Goal: Transaction & Acquisition: Purchase product/service

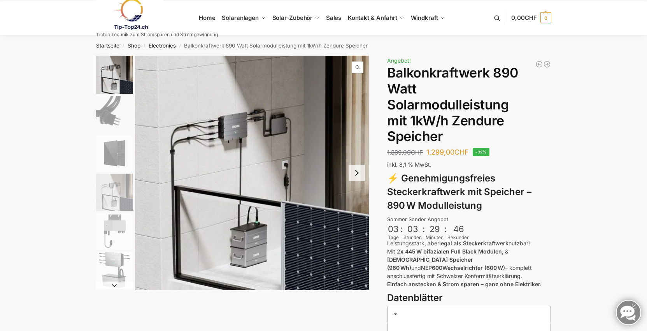
click at [116, 121] on img "2 / 6" at bounding box center [114, 114] width 37 height 37
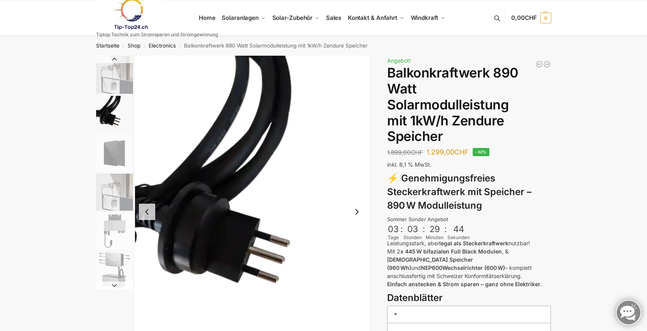
click at [120, 154] on img "3 / 6" at bounding box center [114, 153] width 37 height 37
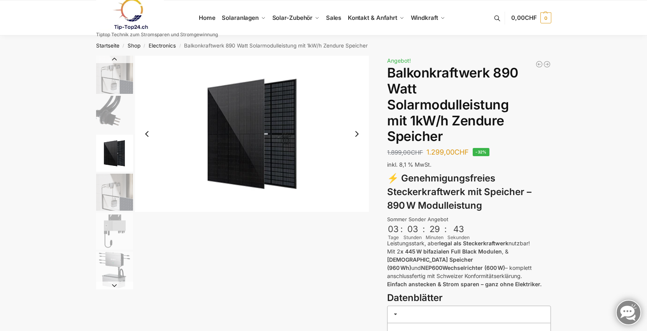
click at [115, 186] on img "4 / 6" at bounding box center [114, 192] width 37 height 37
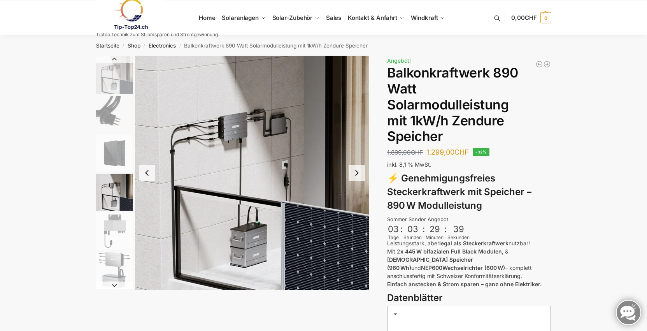
click at [115, 223] on img "5 / 6" at bounding box center [114, 230] width 37 height 37
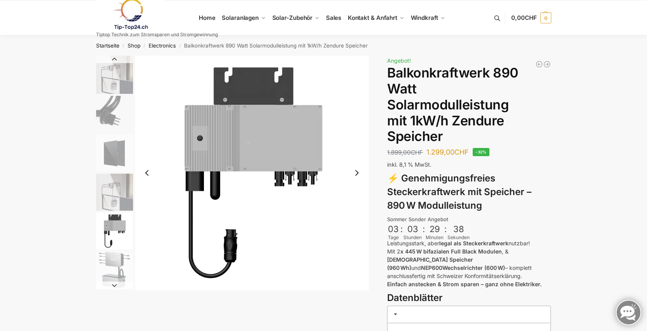
click at [118, 260] on img "6 / 6" at bounding box center [114, 269] width 37 height 37
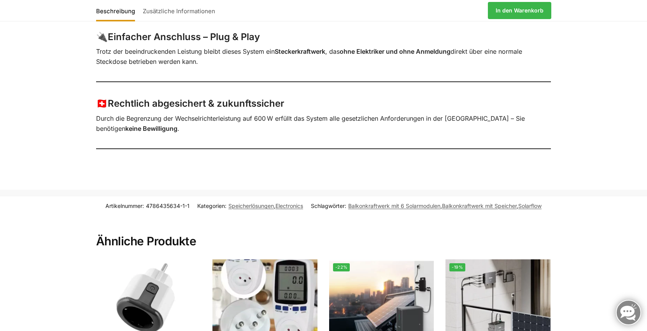
scroll to position [895, 0]
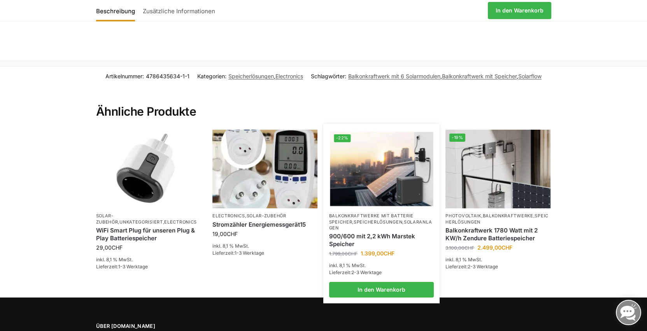
click at [359, 219] on link "Solaranlagen" at bounding box center [380, 224] width 103 height 11
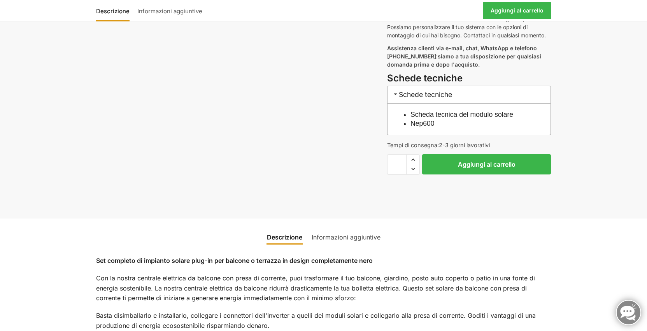
scroll to position [389, 0]
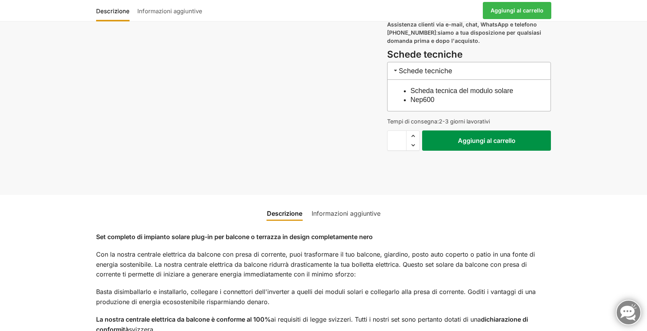
click at [496, 140] on font "Aggiungi al carrello" at bounding box center [487, 141] width 58 height 8
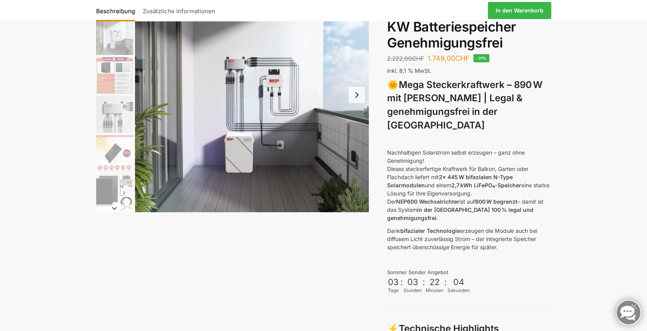
scroll to position [84, 0]
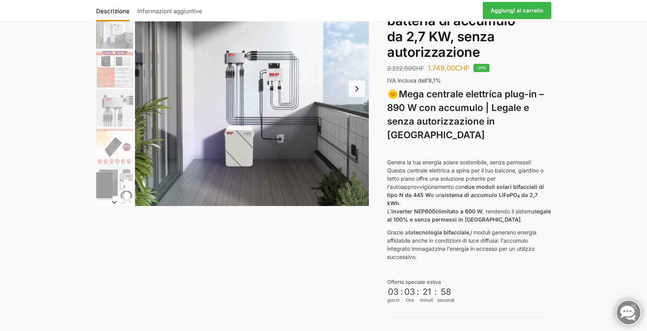
click at [390, 95] on font "🌞" at bounding box center [393, 93] width 12 height 11
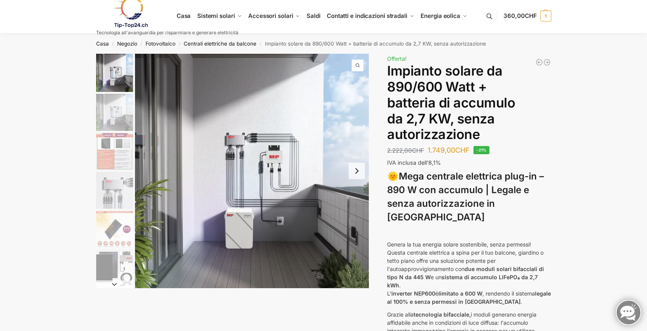
scroll to position [0, 0]
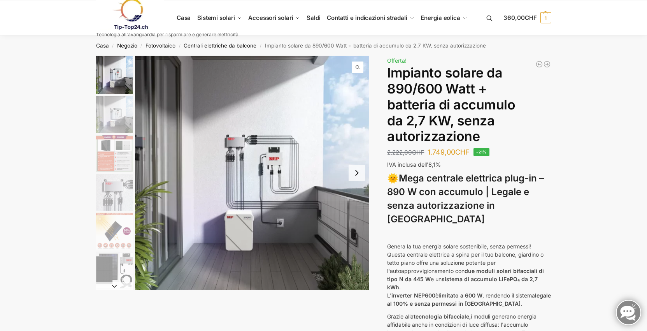
click at [109, 123] on img "2 / 12" at bounding box center [114, 114] width 37 height 37
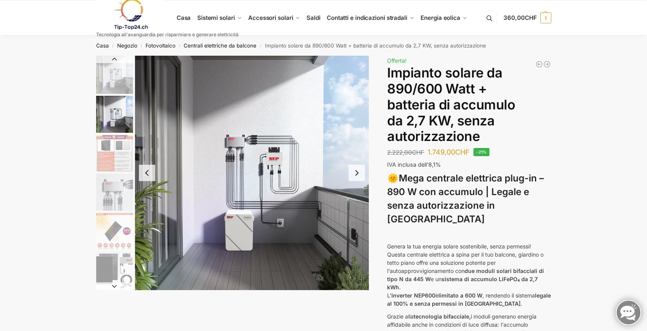
click at [104, 143] on img "3 / 12" at bounding box center [114, 153] width 37 height 37
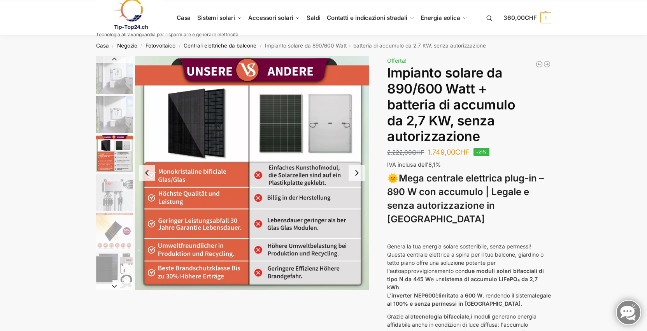
click at [103, 181] on img "4 / 12" at bounding box center [114, 192] width 37 height 37
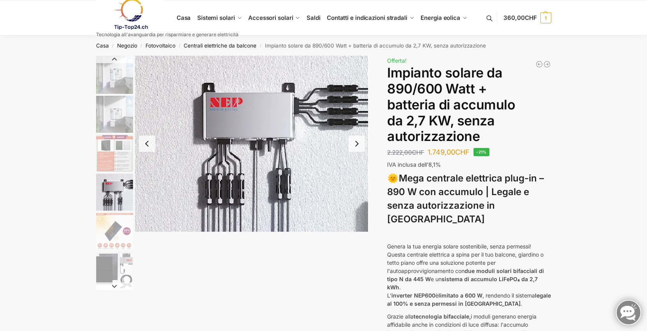
click at [105, 226] on img "5 / 12" at bounding box center [114, 230] width 37 height 37
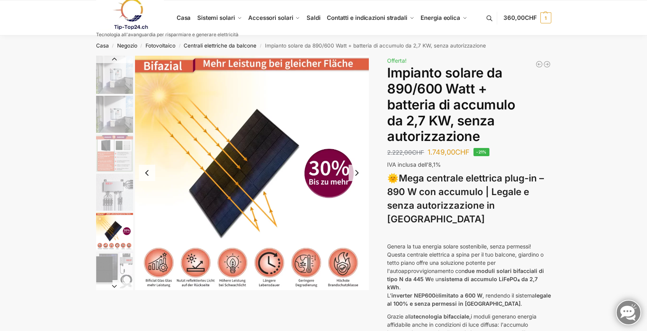
click at [107, 202] on img "4 / 12" at bounding box center [114, 192] width 37 height 37
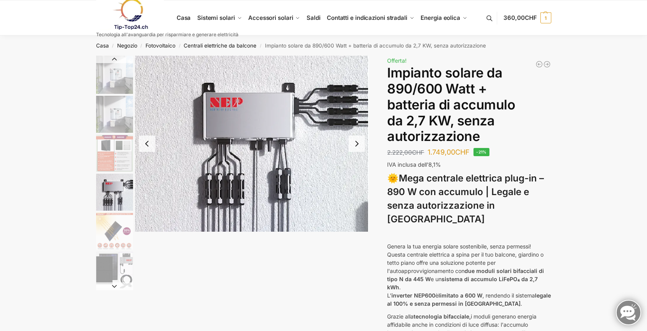
click at [109, 221] on img "5 / 12" at bounding box center [114, 230] width 37 height 37
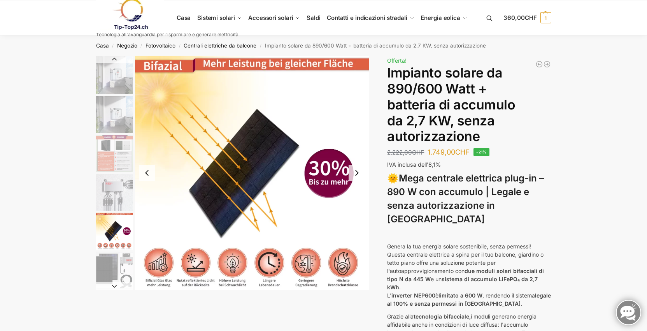
click at [109, 253] on img "6 / 12" at bounding box center [114, 269] width 37 height 37
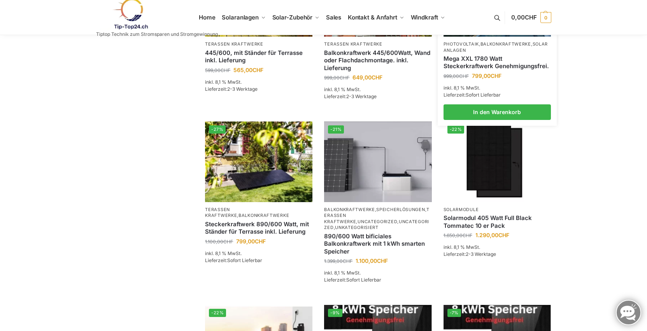
scroll to position [467, 0]
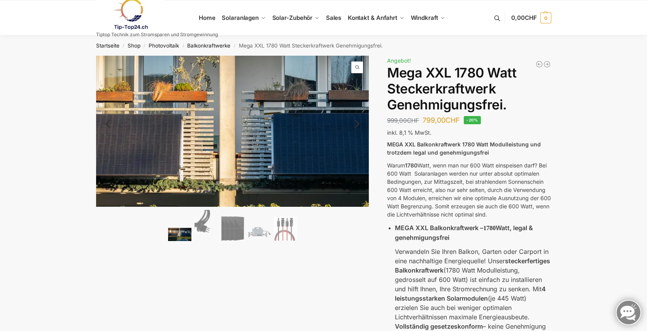
click at [234, 118] on img at bounding box center [230, 147] width 599 height 330
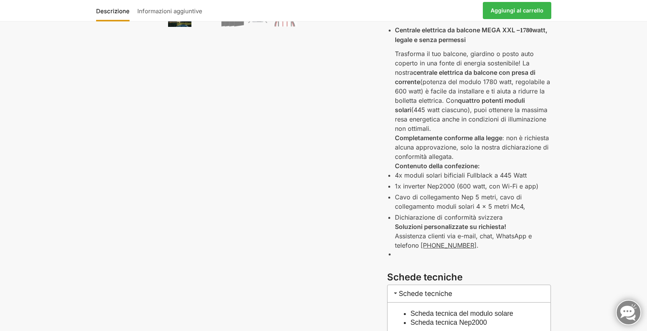
scroll to position [272, 0]
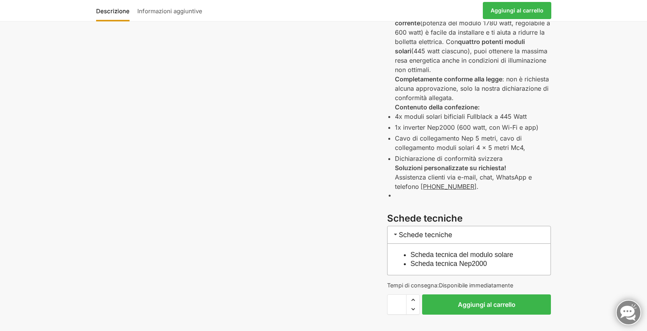
click at [504, 252] on font "Scheda tecnica del modulo solare" at bounding box center [462, 255] width 103 height 8
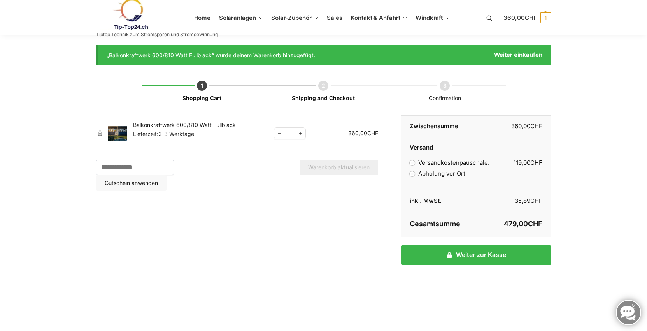
click at [455, 171] on label "Abholung vor Ort" at bounding box center [437, 173] width 55 height 7
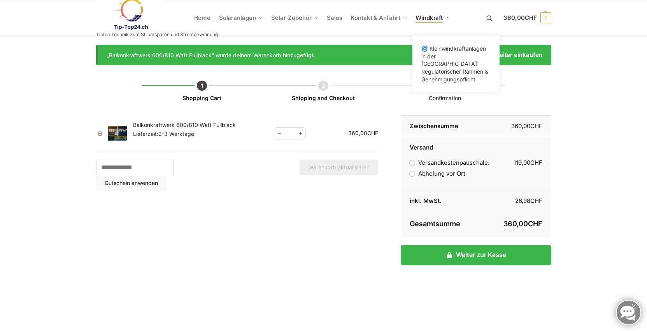
click at [445, 16] on link "Windkraft" at bounding box center [432, 17] width 41 height 35
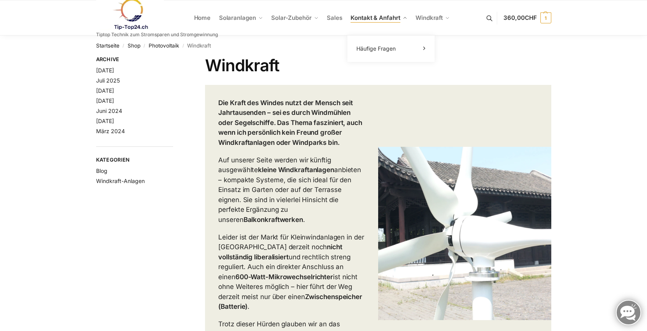
click at [381, 17] on span "Kontakt & Anfahrt" at bounding box center [375, 17] width 49 height 7
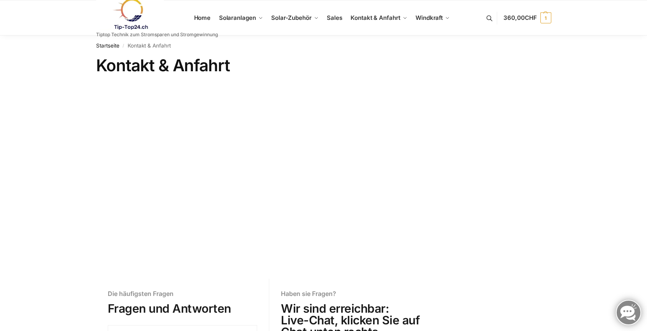
click at [198, 19] on link at bounding box center [157, 14] width 122 height 32
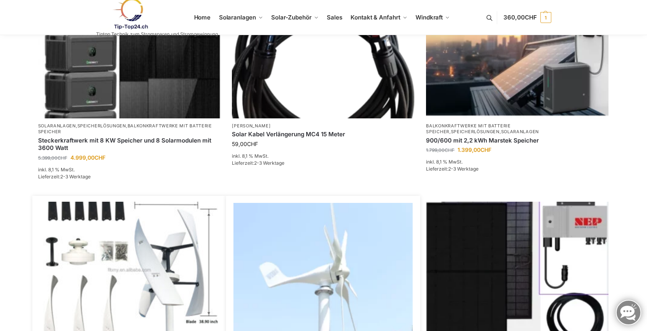
scroll to position [272, 0]
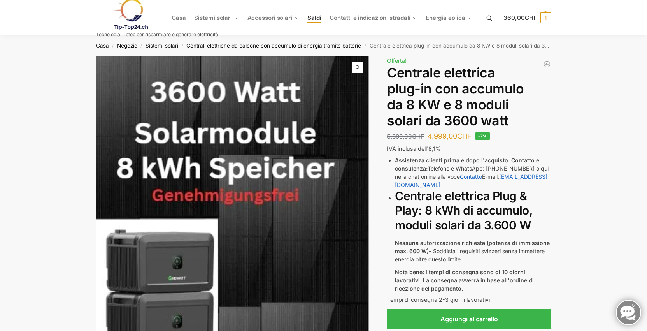
click at [319, 21] on link "Saldi" at bounding box center [314, 17] width 20 height 35
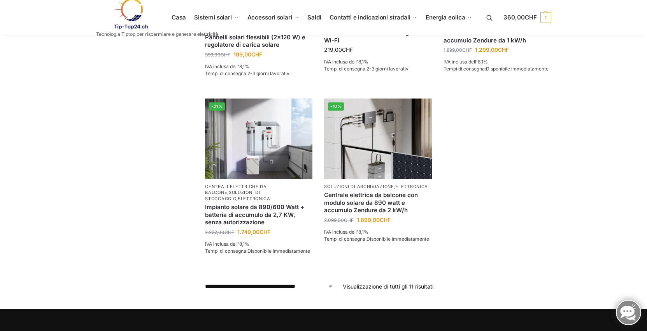
scroll to position [623, 0]
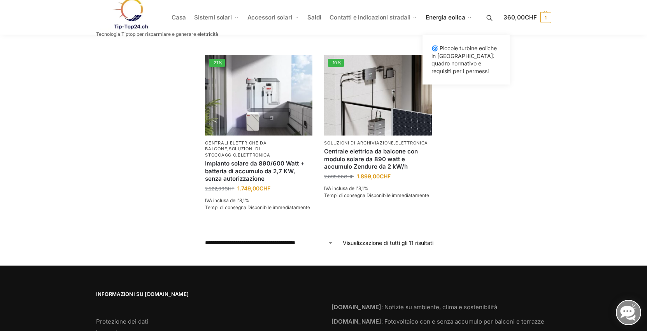
click at [462, 18] on font "Energia eolica" at bounding box center [446, 17] width 40 height 7
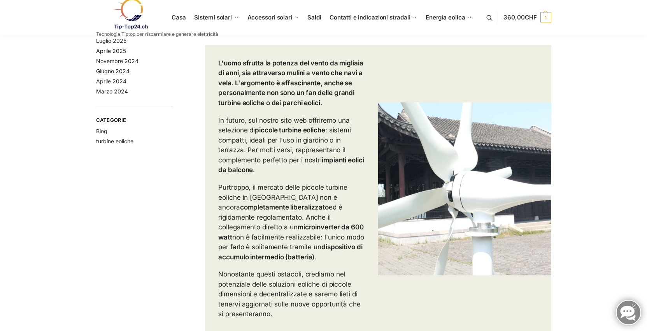
scroll to position [78, 0]
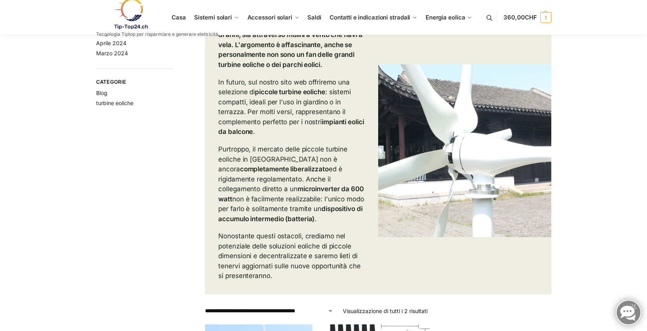
click at [130, 107] on li "turbine eoliche" at bounding box center [134, 103] width 77 height 8
click at [125, 104] on font "turbine eoliche" at bounding box center [114, 103] width 37 height 7
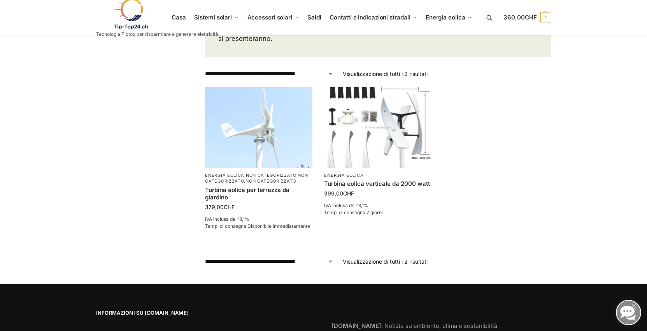
scroll to position [350, 0]
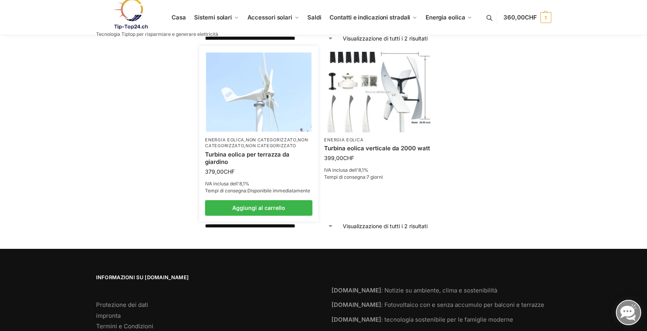
drag, startPoint x: 311, startPoint y: 125, endPoint x: 300, endPoint y: 128, distance: 11.3
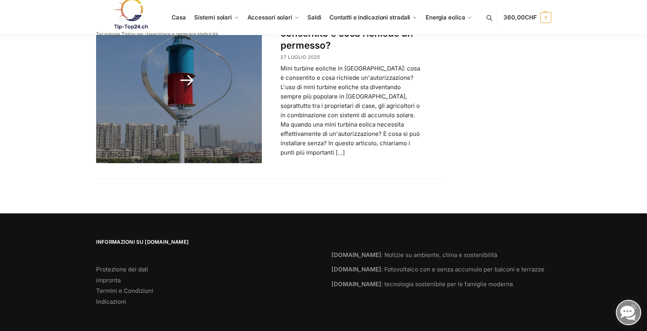
scroll to position [139, 0]
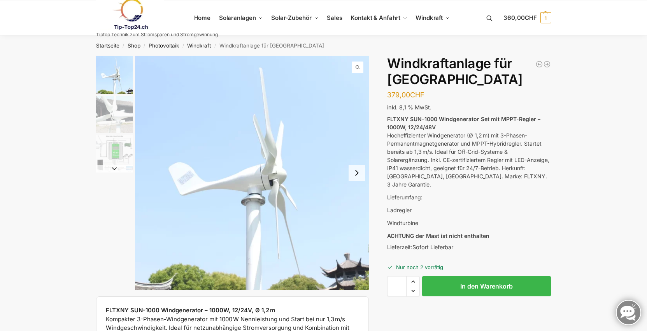
click at [359, 178] on button "Next slide" at bounding box center [357, 173] width 16 height 16
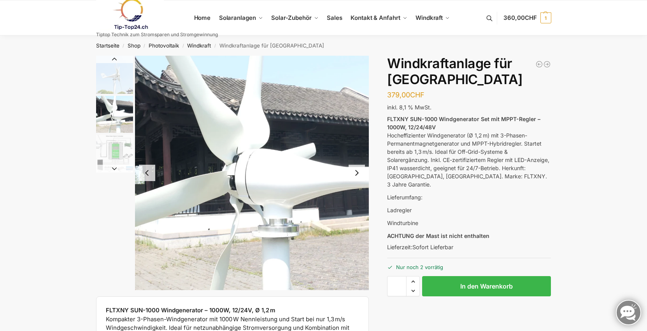
click at [359, 178] on button "Next slide" at bounding box center [357, 173] width 16 height 16
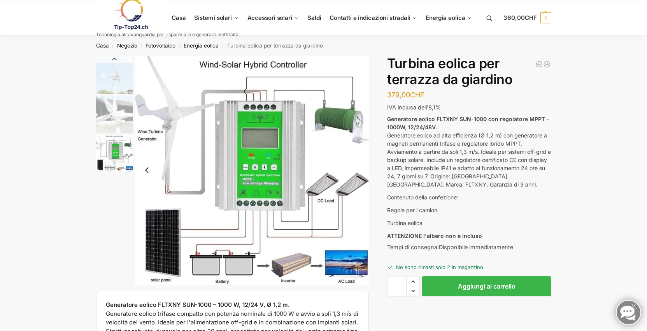
click at [131, 96] on img "2 / 3" at bounding box center [114, 114] width 37 height 37
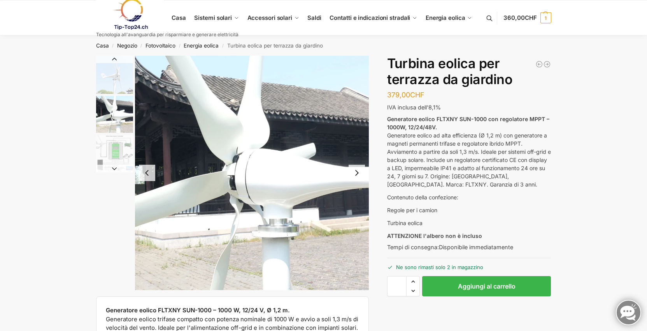
click at [360, 180] on button "Diapositiva successiva" at bounding box center [357, 173] width 16 height 16
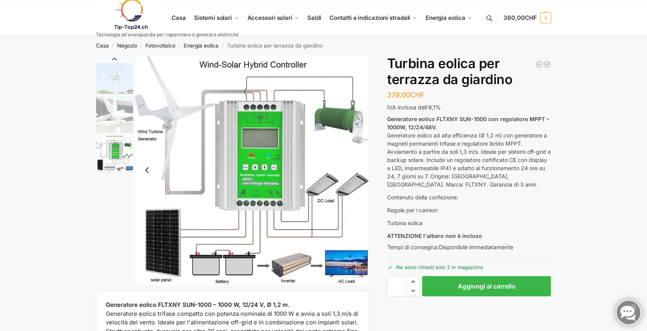
click at [360, 180] on img "3 / 3" at bounding box center [252, 170] width 234 height 229
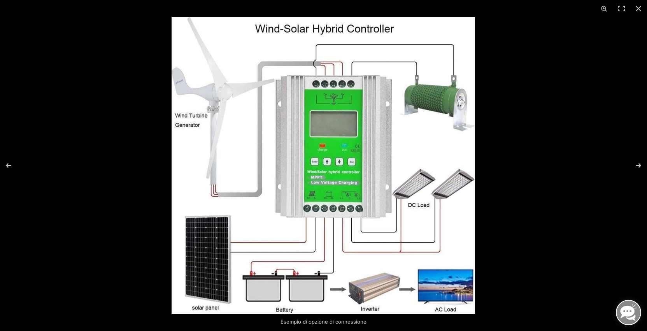
click at [360, 180] on img at bounding box center [324, 165] width 304 height 297
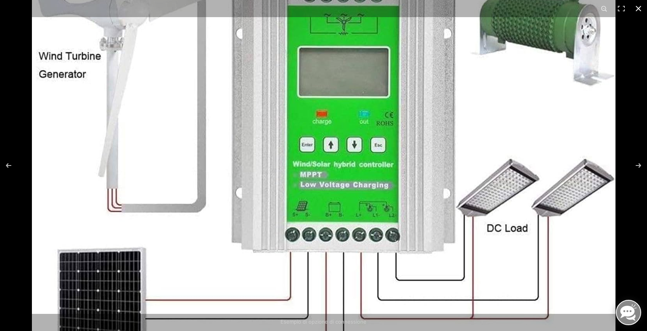
click at [639, 5] on button "Chiudi (Esc)" at bounding box center [638, 8] width 17 height 17
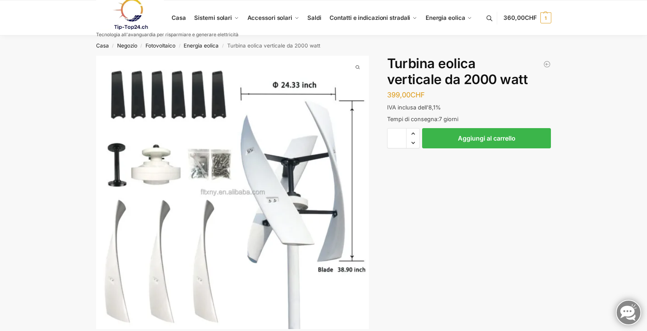
click at [284, 45] on font "Turbina eolica verticale da 2000 watt" at bounding box center [273, 45] width 93 height 6
click at [193, 43] on font "Energia eolica" at bounding box center [201, 45] width 35 height 6
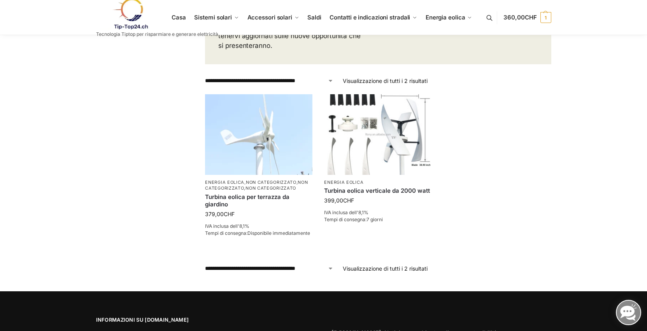
scroll to position [311, 0]
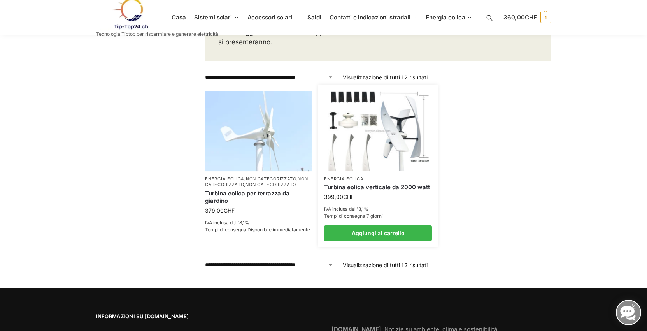
click at [375, 186] on font "Turbina eolica verticale da 2000 watt" at bounding box center [377, 186] width 106 height 7
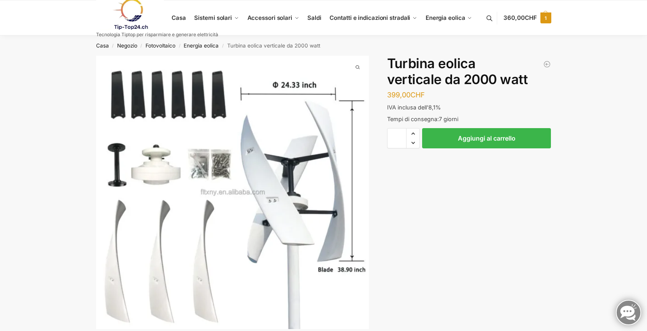
click at [512, 16] on font "360,00" at bounding box center [514, 17] width 21 height 7
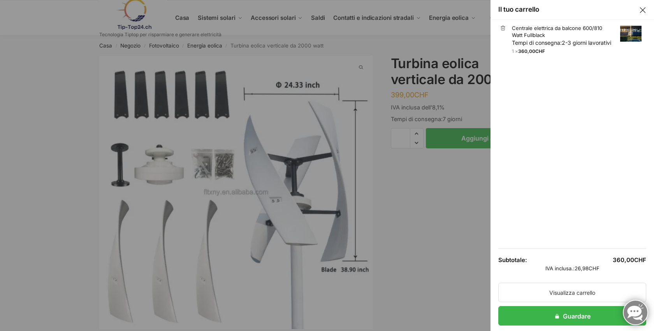
click at [549, 47] on p "Tempi di consegna: 2-3 giorni lavorativi" at bounding box center [577, 43] width 130 height 8
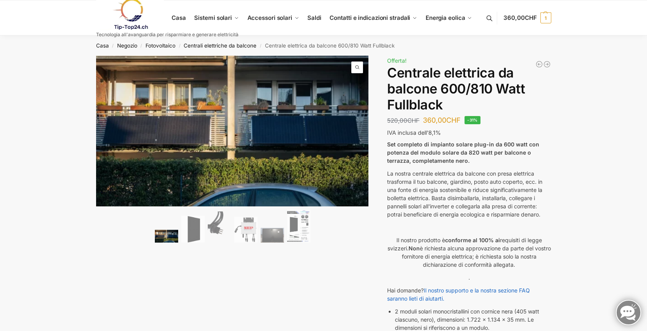
click at [314, 14] on link "Saldi" at bounding box center [314, 17] width 20 height 35
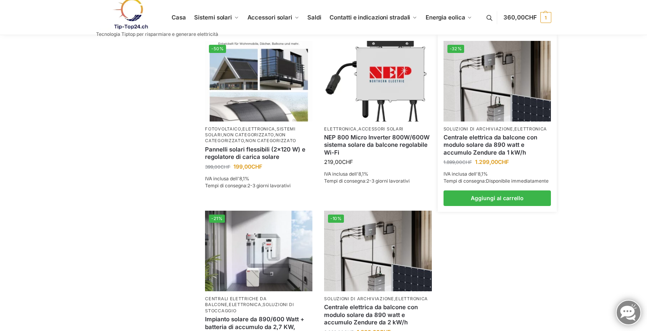
scroll to position [545, 0]
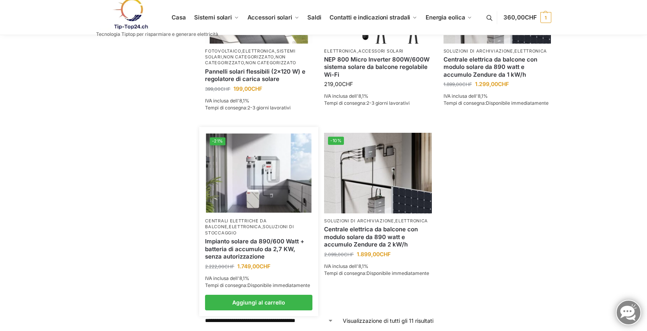
click at [271, 223] on p "Centrali elettriche da balcone , elettronica , soluzioni di stoccaggio" at bounding box center [258, 227] width 107 height 18
click at [266, 236] on div "Impianto solare da 890/600 Watt + batteria di accumulo da 2,7 KW, senza autoriz…" at bounding box center [258, 249] width 107 height 26
click at [276, 229] on p "Centrali elettriche da balcone , elettronica , soluzioni di stoccaggio" at bounding box center [258, 227] width 107 height 18
click at [270, 247] on link "Impianto solare da 890/600 Watt + batteria di accumulo da 2,7 KW, senza autoriz…" at bounding box center [258, 248] width 107 height 23
click at [265, 246] on link "Impianto solare da 890/600 Watt + batteria di accumulo da 2,7 KW, senza autoriz…" at bounding box center [258, 248] width 107 height 23
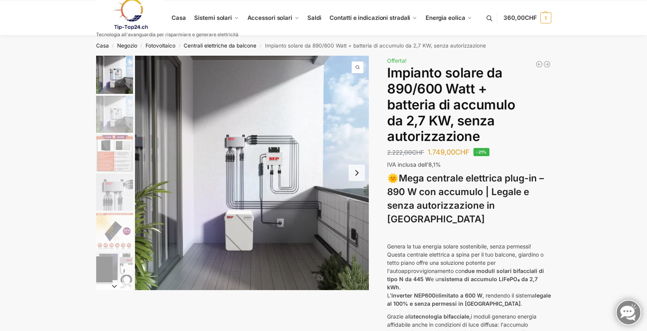
click at [105, 165] on img "3 / 12" at bounding box center [114, 153] width 37 height 37
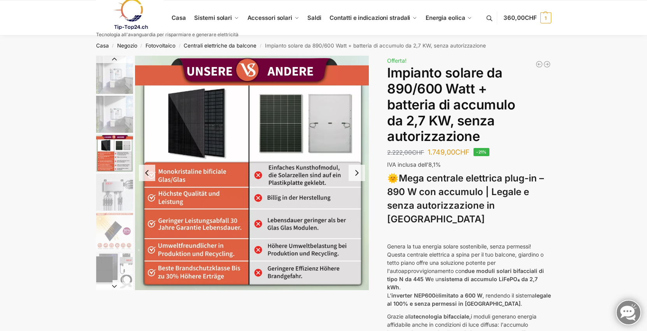
click at [105, 183] on img "4 / 12" at bounding box center [114, 192] width 37 height 37
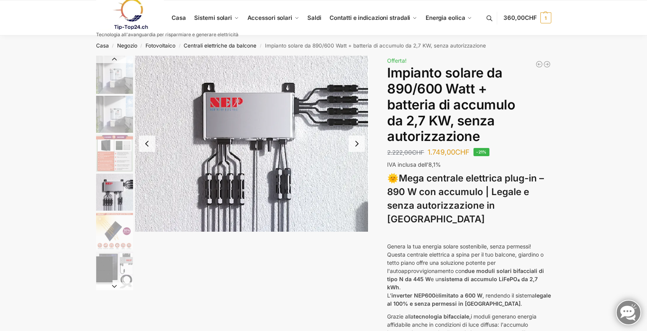
click at [105, 214] on img "5 / 12" at bounding box center [114, 230] width 37 height 37
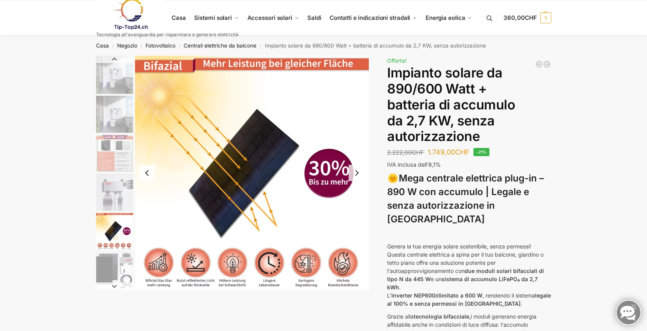
click at [106, 257] on img "6 / 12" at bounding box center [114, 269] width 37 height 37
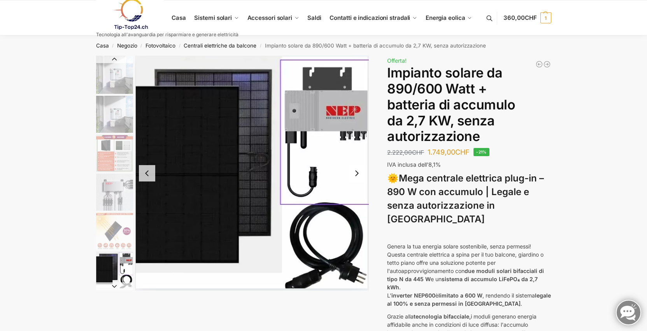
click at [129, 19] on img at bounding box center [130, 14] width 68 height 32
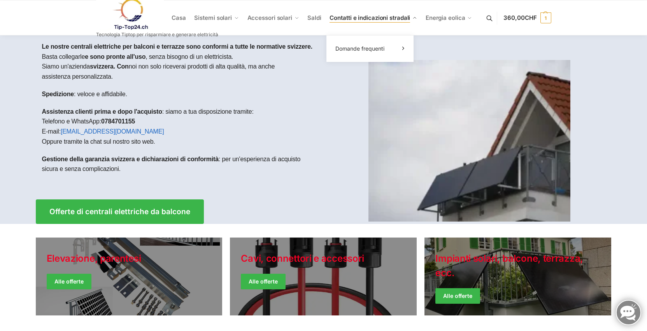
click at [403, 17] on font "Contatti e indicazioni stradali" at bounding box center [370, 17] width 81 height 7
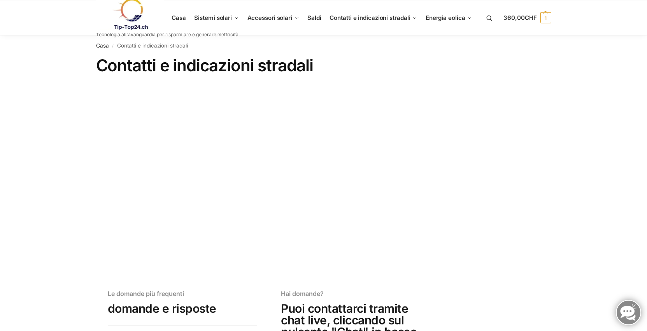
click at [130, 28] on img at bounding box center [130, 14] width 68 height 32
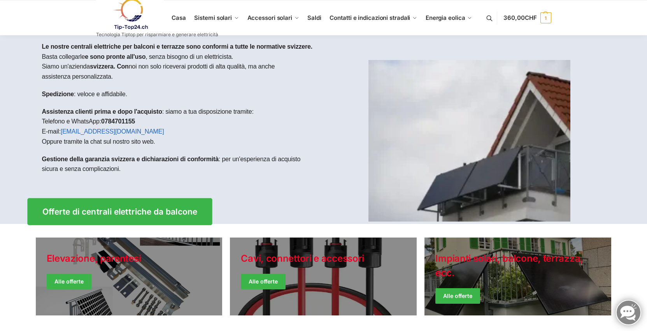
click at [143, 209] on font "Offerte di centrali elettriche da balcone" at bounding box center [119, 212] width 155 height 10
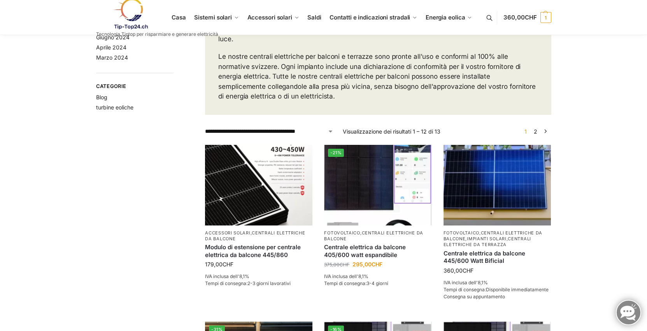
scroll to position [117, 0]
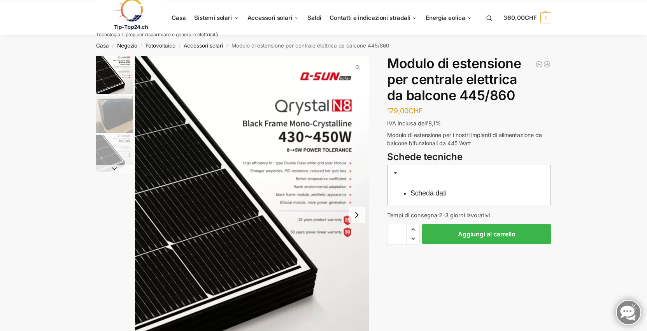
click at [131, 126] on img "2 / 3" at bounding box center [114, 114] width 37 height 37
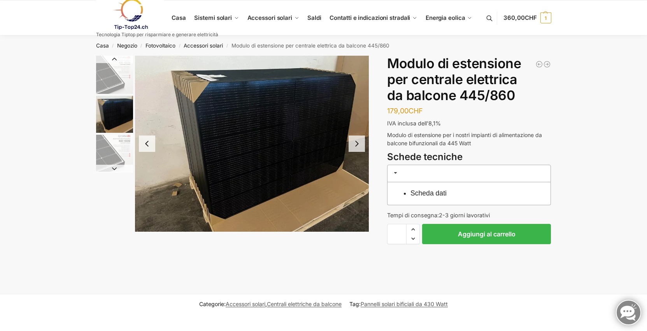
click at [117, 143] on img "3 / 3" at bounding box center [114, 153] width 37 height 37
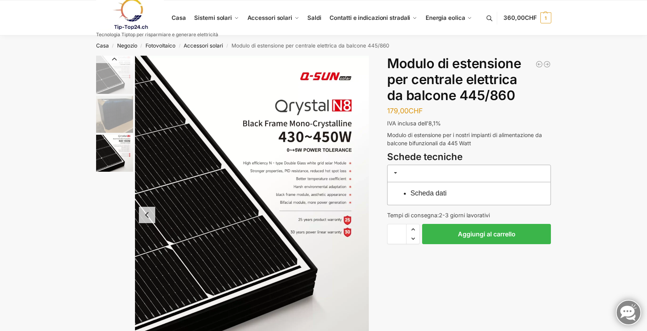
click at [116, 114] on img "2 / 3" at bounding box center [114, 114] width 37 height 37
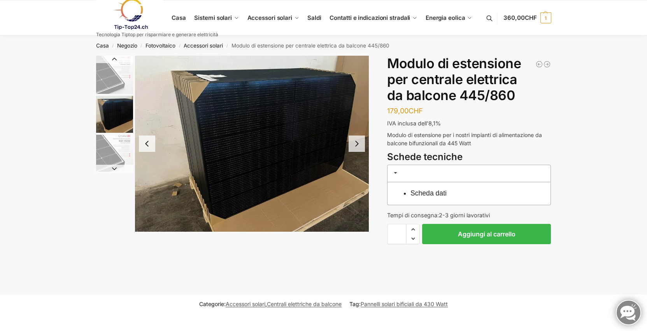
click at [117, 75] on img "1 / 3" at bounding box center [114, 75] width 37 height 38
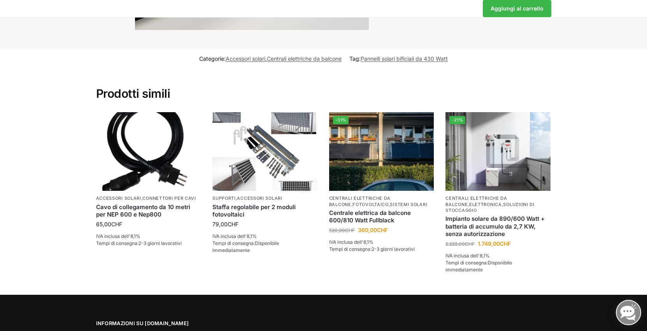
scroll to position [350, 0]
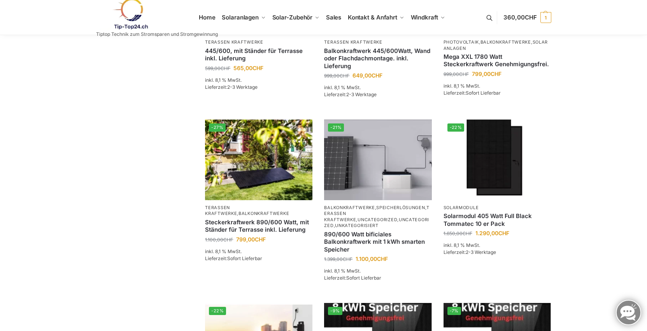
click at [129, 25] on img at bounding box center [130, 14] width 68 height 32
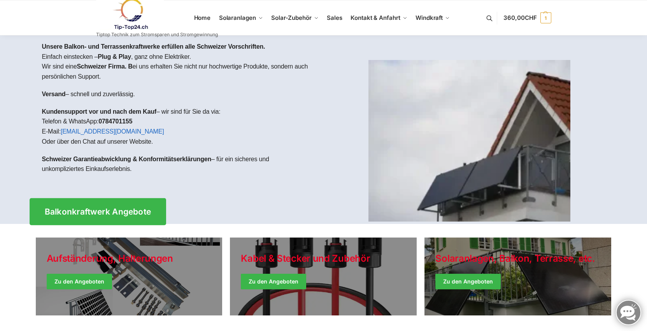
click at [125, 210] on span "Balkonkraftwerk Angebote" at bounding box center [97, 211] width 107 height 8
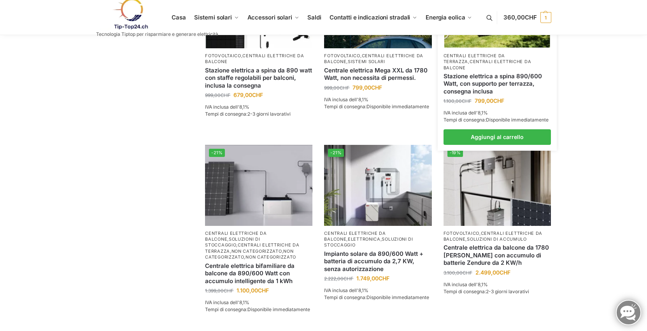
scroll to position [593, 0]
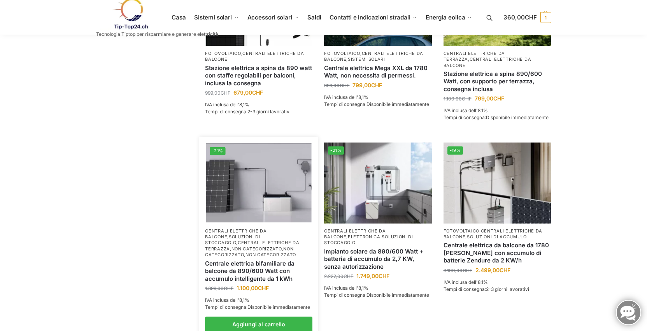
drag, startPoint x: 244, startPoint y: 245, endPoint x: 256, endPoint y: 268, distance: 25.6
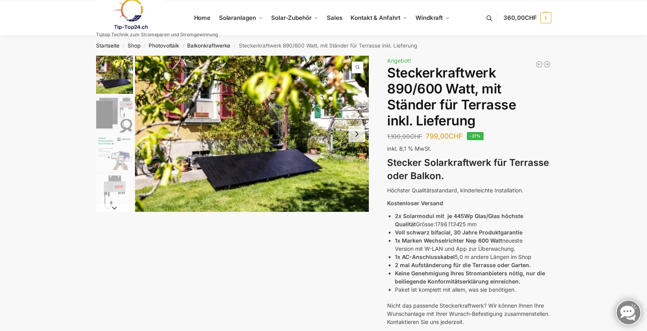
click at [107, 110] on img "2 / 11" at bounding box center [114, 114] width 37 height 37
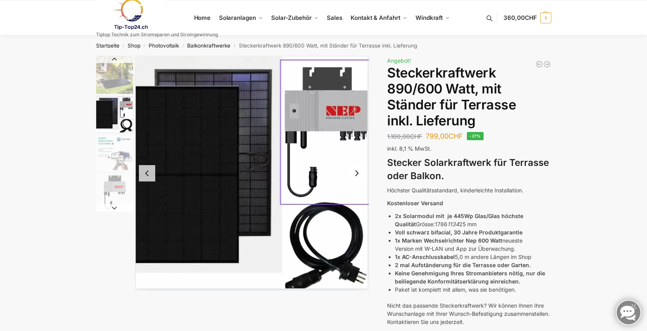
click at [121, 159] on img "3 / 11" at bounding box center [114, 153] width 37 height 37
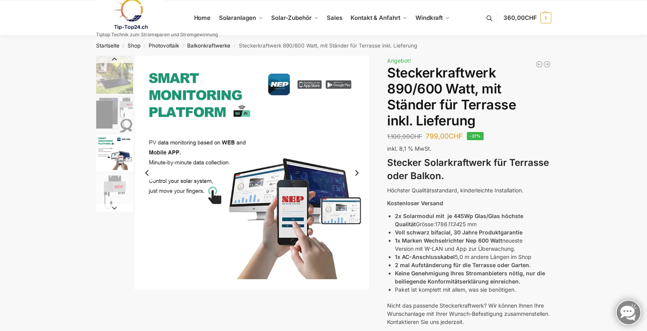
click at [111, 183] on img "4 / 11" at bounding box center [114, 192] width 37 height 37
